Goal: Book appointment/travel/reservation

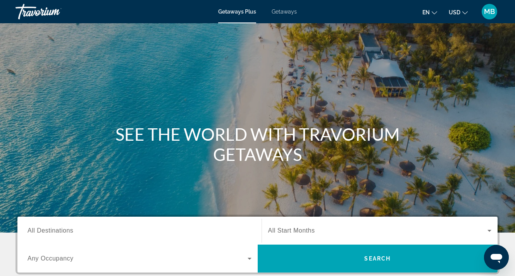
click at [95, 228] on input "Destination All Destinations" at bounding box center [140, 230] width 224 height 9
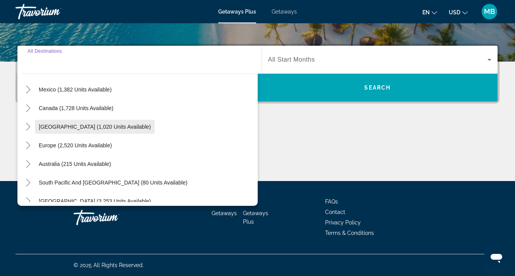
scroll to position [43, 0]
click at [29, 146] on icon "Toggle Europe (2,520 units available)" at bounding box center [28, 145] width 8 height 8
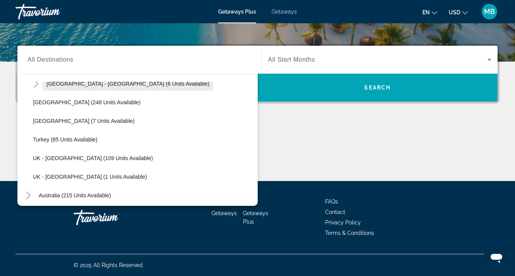
scroll to position [365, 0]
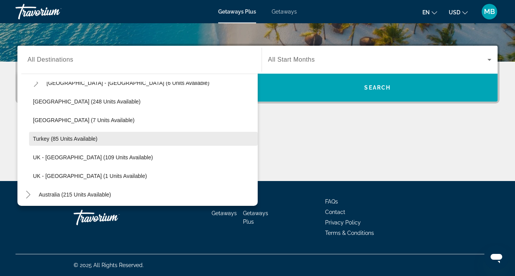
click at [39, 141] on span "Turkey (85 units available)" at bounding box center [65, 139] width 65 height 6
type input "**********"
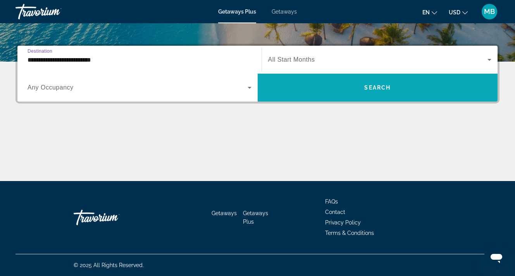
click at [344, 84] on span "Search widget" at bounding box center [378, 87] width 240 height 19
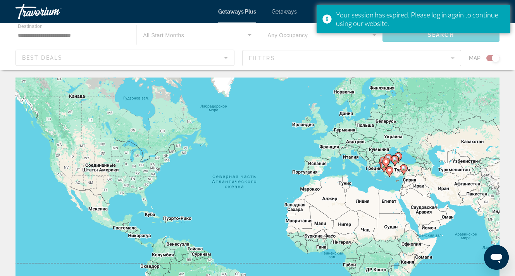
click at [492, 59] on div "Main content" at bounding box center [257, 46] width 515 height 46
click at [497, 58] on div "Main content" at bounding box center [257, 46] width 515 height 46
click at [280, 38] on div "Main content" at bounding box center [257, 46] width 515 height 46
